Goal: Information Seeking & Learning: Check status

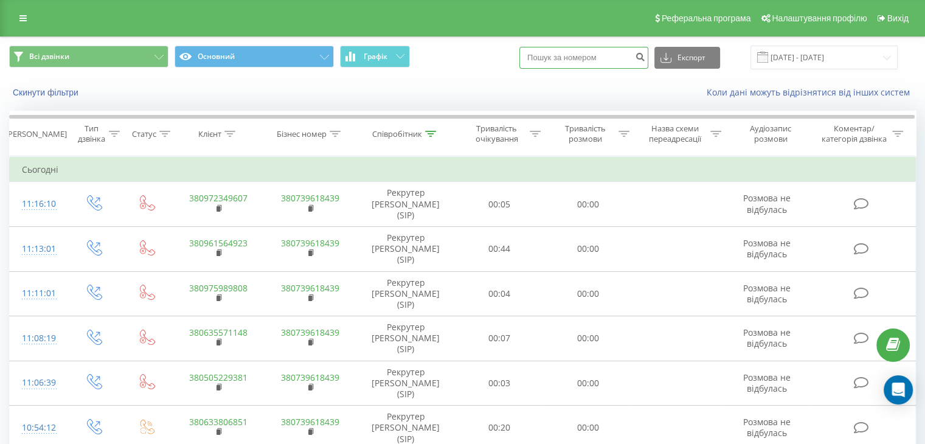
click at [601, 62] on input at bounding box center [584, 58] width 129 height 22
paste input "380994861266"
type input "380994861266"
